Goal: Information Seeking & Learning: Learn about a topic

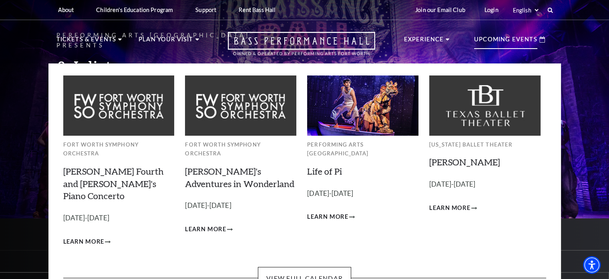
click at [498, 40] on p "Upcoming Events" at bounding box center [505, 41] width 63 height 14
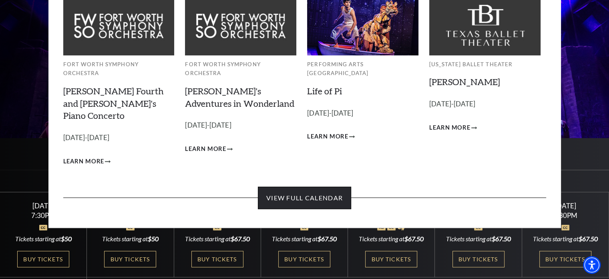
click at [326, 186] on link "View Full Calendar" at bounding box center [304, 197] width 93 height 22
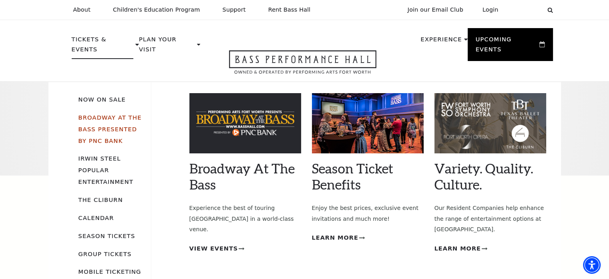
click at [89, 114] on link "Broadway At The Bass presented by PNC Bank" at bounding box center [110, 129] width 63 height 30
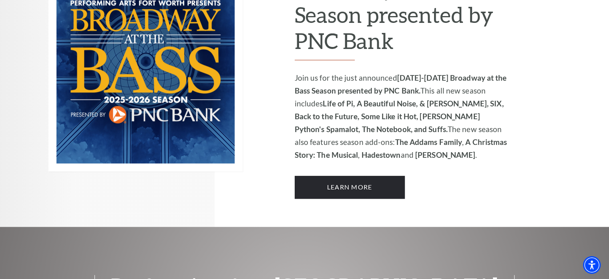
scroll to position [641, 0]
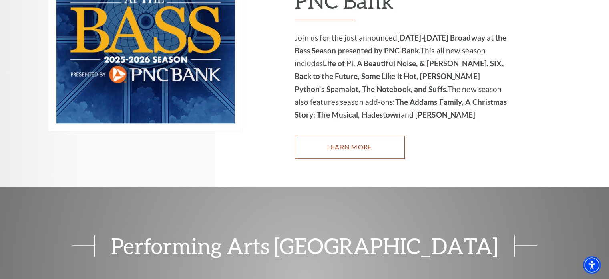
click at [361, 135] on link "Learn More" at bounding box center [350, 146] width 110 height 22
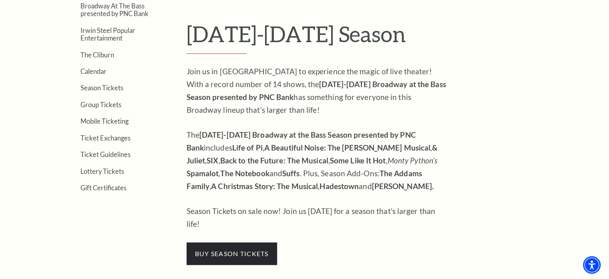
scroll to position [281, 0]
